Goal: Task Accomplishment & Management: Manage account settings

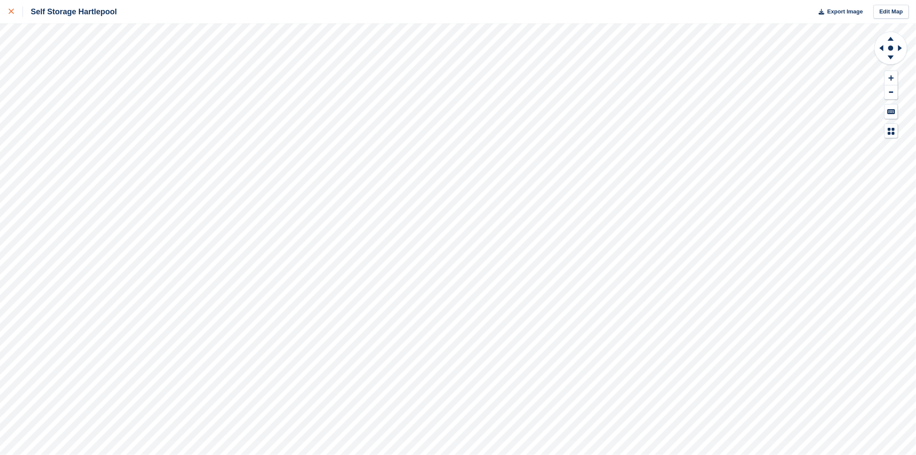
click at [8, 15] on link at bounding box center [11, 11] width 23 height 23
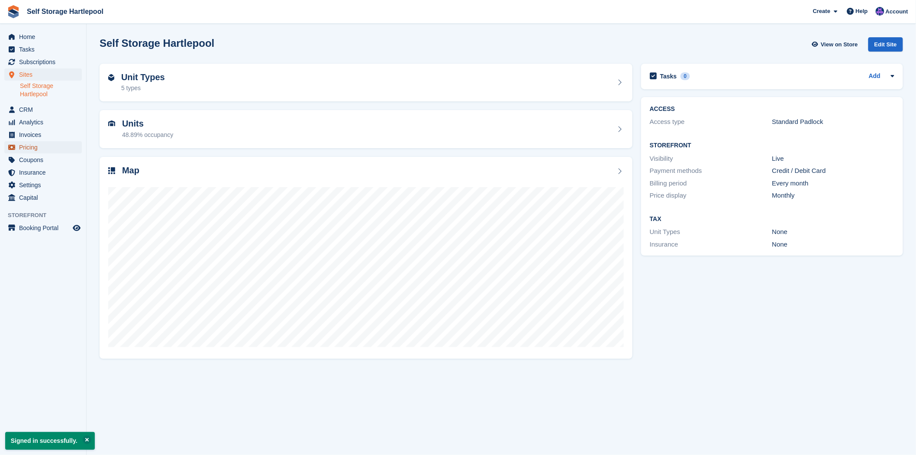
click at [37, 144] on span "Pricing" at bounding box center [45, 147] width 52 height 12
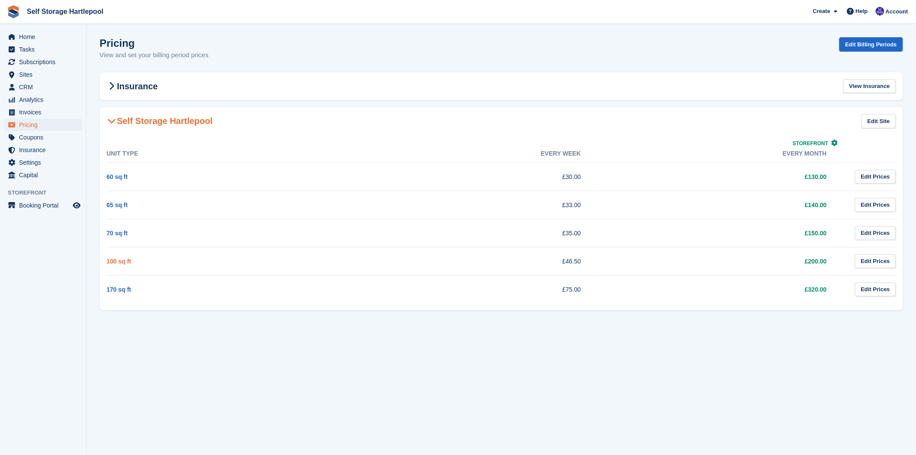
click at [120, 262] on link "100 sq ft" at bounding box center [119, 261] width 25 height 7
